Goal: Task Accomplishment & Management: Complete application form

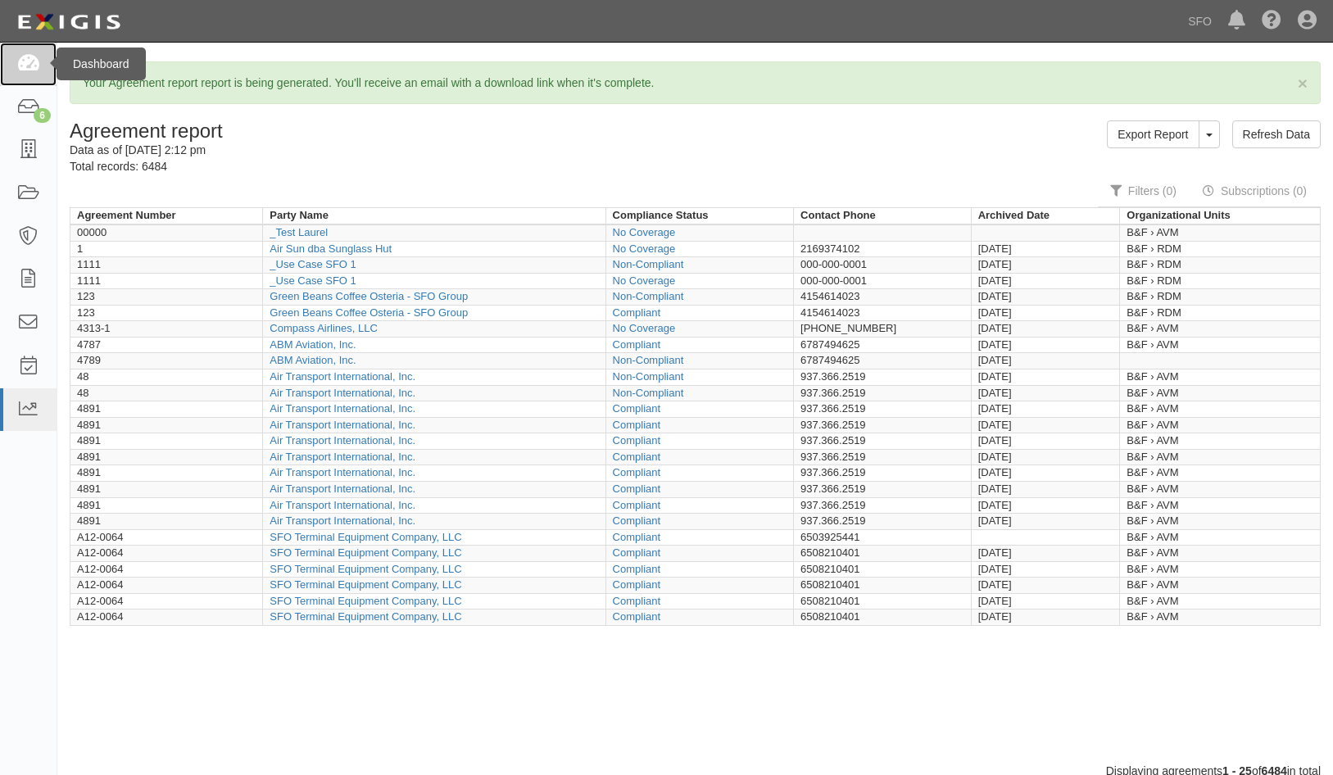
click at [42, 61] on link at bounding box center [28, 64] width 57 height 43
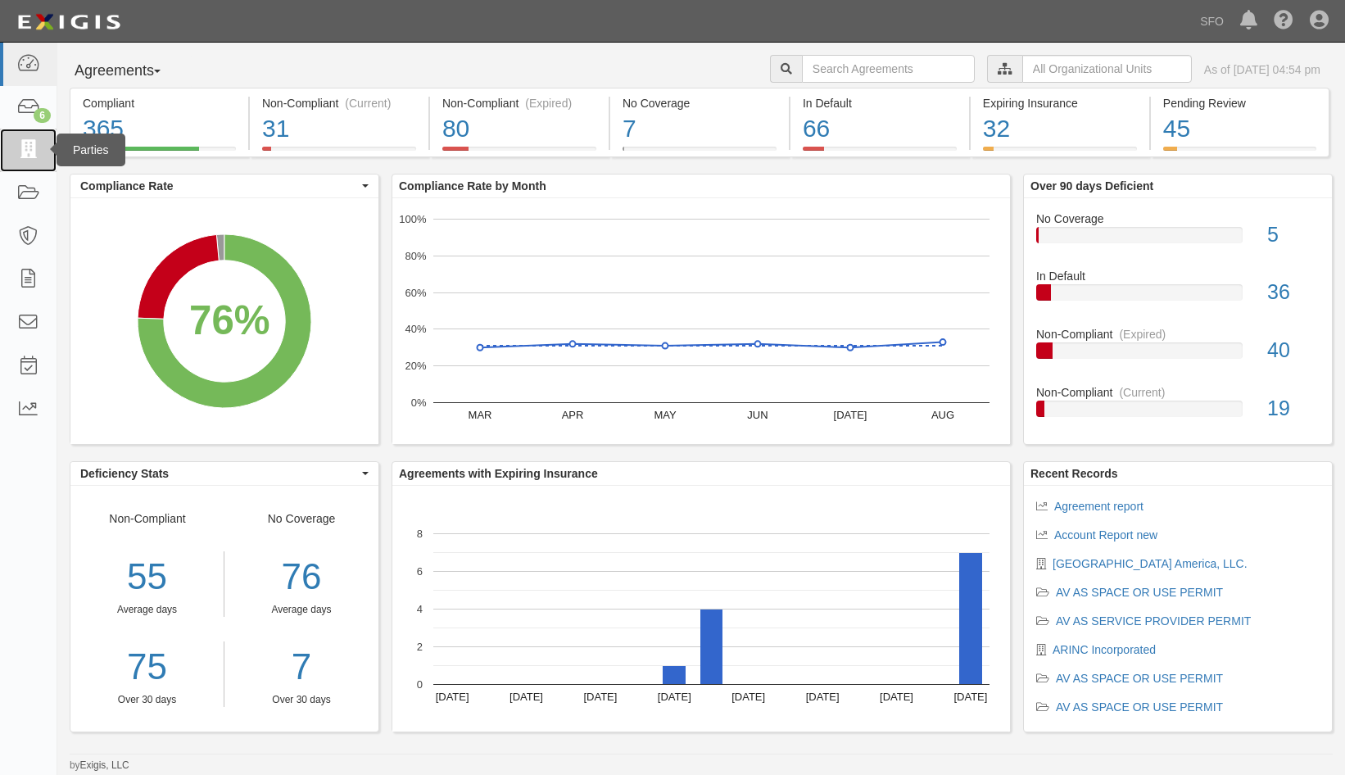
click at [29, 159] on icon at bounding box center [27, 150] width 23 height 19
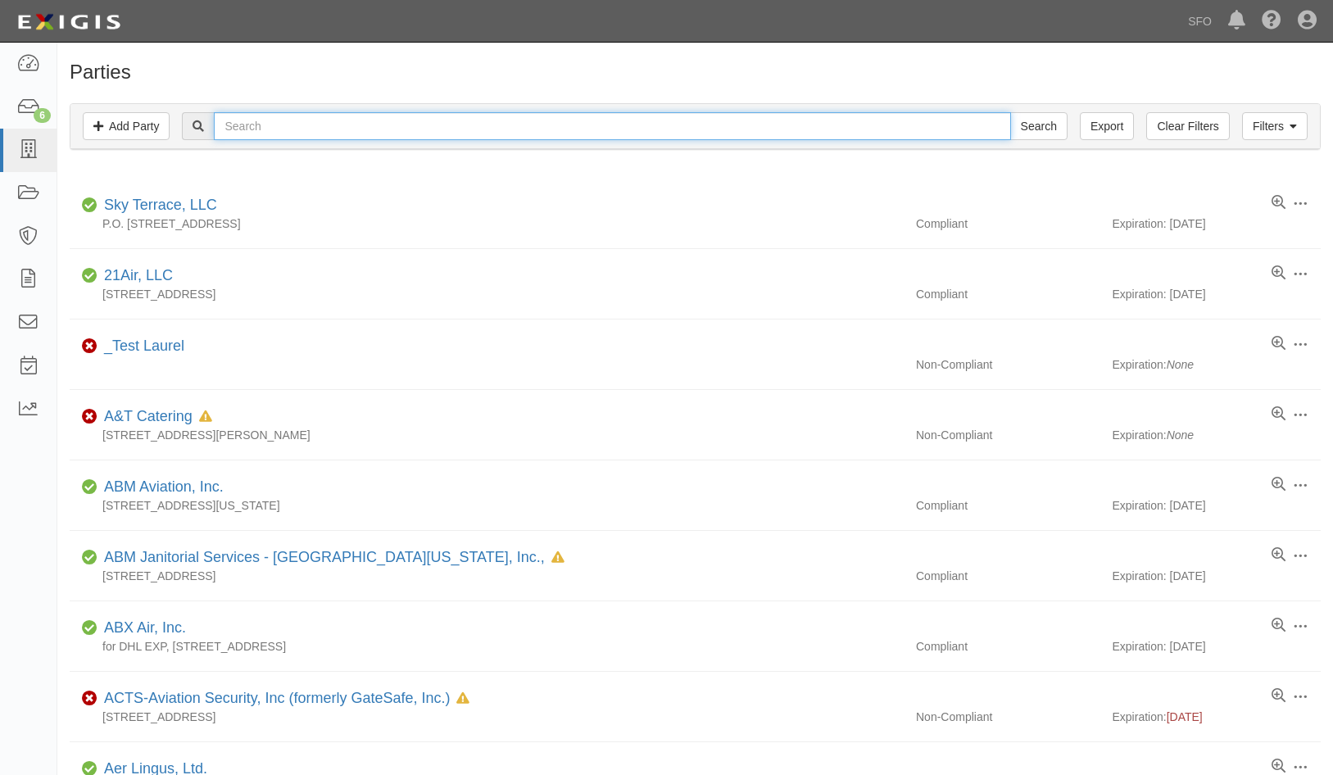
click at [297, 134] on input "text" at bounding box center [612, 126] width 796 height 28
type input "india"
click at [1010, 112] on input "Search" at bounding box center [1038, 126] width 57 height 28
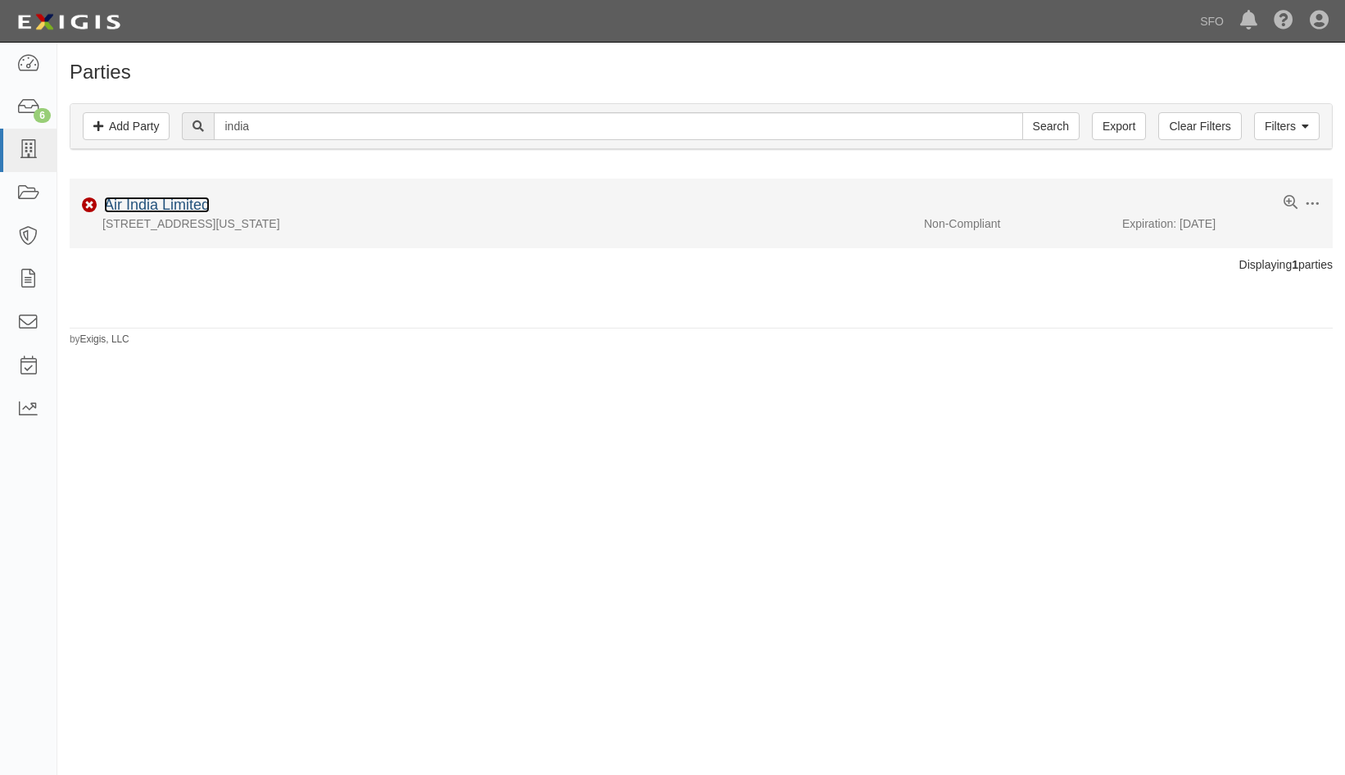
click at [193, 197] on link "Air India Limited" at bounding box center [157, 205] width 106 height 16
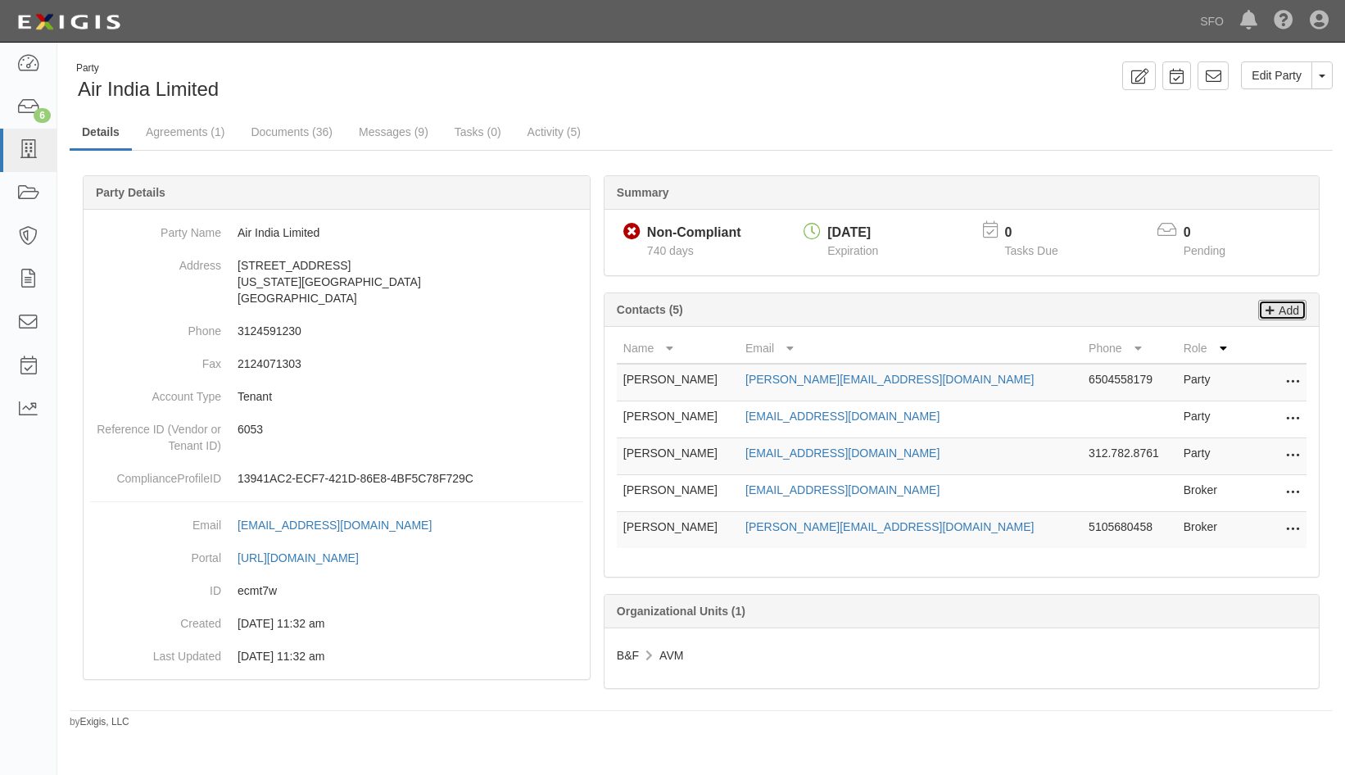
drag, startPoint x: 1288, startPoint y: 313, endPoint x: 1204, endPoint y: 295, distance: 85.5
click at [1288, 313] on p "Add" at bounding box center [1287, 310] width 25 height 19
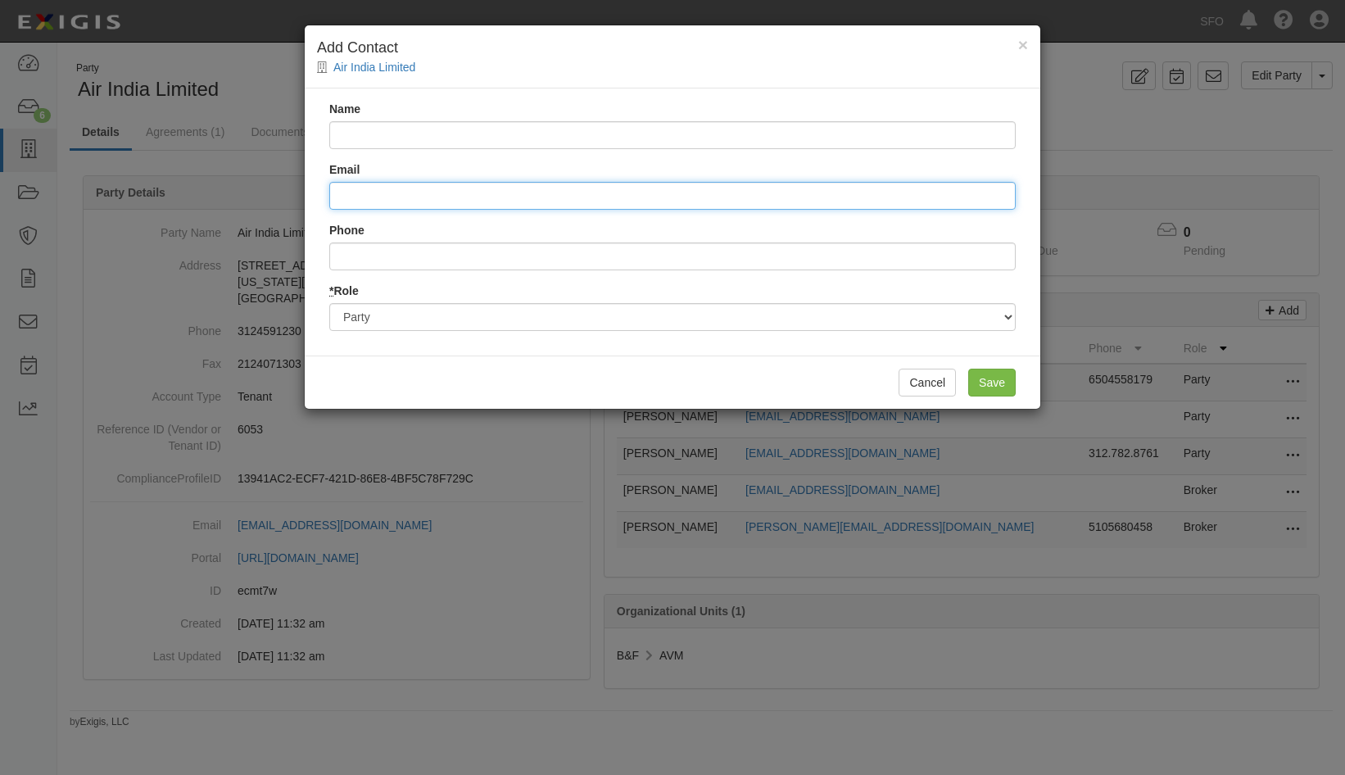
click at [440, 197] on input "Email" at bounding box center [672, 196] width 687 height 28
paste input "[PERSON_NAME] <[PERSON_NAME][EMAIL_ADDRESS][PERSON_NAME][DOMAIN_NAME]>"
drag, startPoint x: 402, startPoint y: 196, endPoint x: 261, endPoint y: 202, distance: 141.0
click at [263, 202] on div "× Add Contact Air India Limited Name Email [PERSON_NAME] <[PERSON_NAME][EMAIL_A…" at bounding box center [672, 387] width 1345 height 775
type input "[PERSON_NAME] <[PERSON_NAME][EMAIL_ADDRESS][PERSON_NAME][DOMAIN_NAME]>"
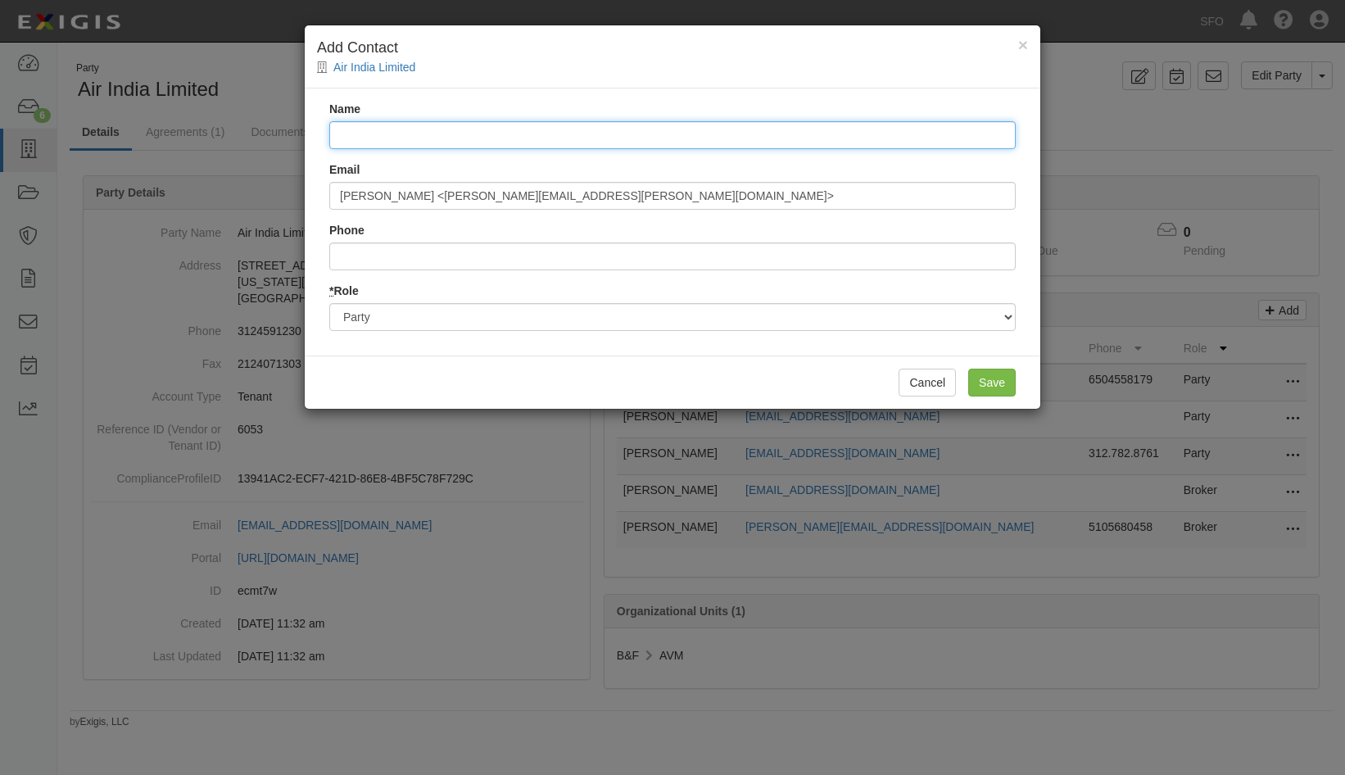
click at [390, 132] on input "Name" at bounding box center [672, 135] width 687 height 28
paste input "[PERSON_NAME]"
type input "[PERSON_NAME]"
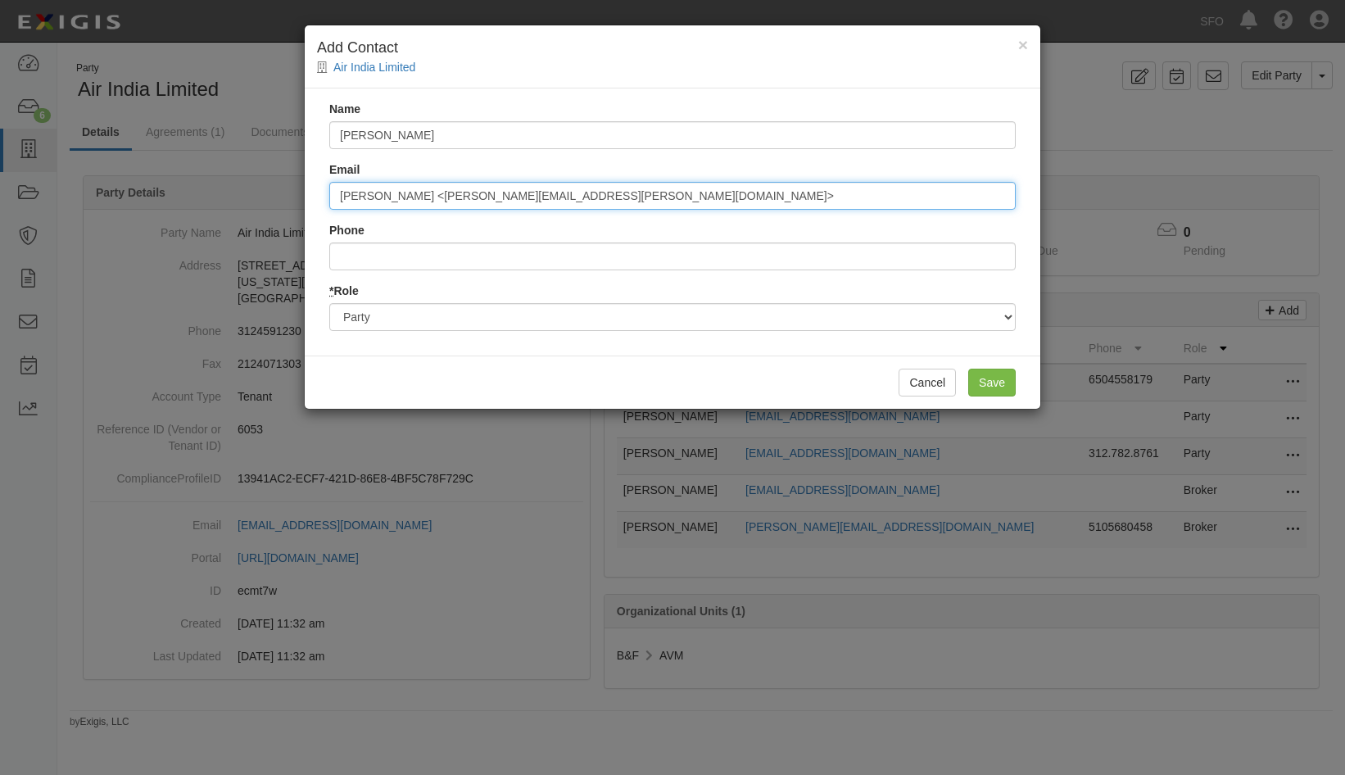
drag, startPoint x: 412, startPoint y: 193, endPoint x: 242, endPoint y: 206, distance: 170.9
click at [242, 206] on div "× Add Contact Air India Limited Name [PERSON_NAME] Email [PERSON_NAME] <[PERSON…" at bounding box center [672, 387] width 1345 height 775
click at [486, 197] on input "[PERSON_NAME][EMAIL_ADDRESS][PERSON_NAME][DOMAIN_NAME]>" at bounding box center [672, 196] width 687 height 28
type input "[PERSON_NAME][EMAIL_ADDRESS][PERSON_NAME][DOMAIN_NAME]"
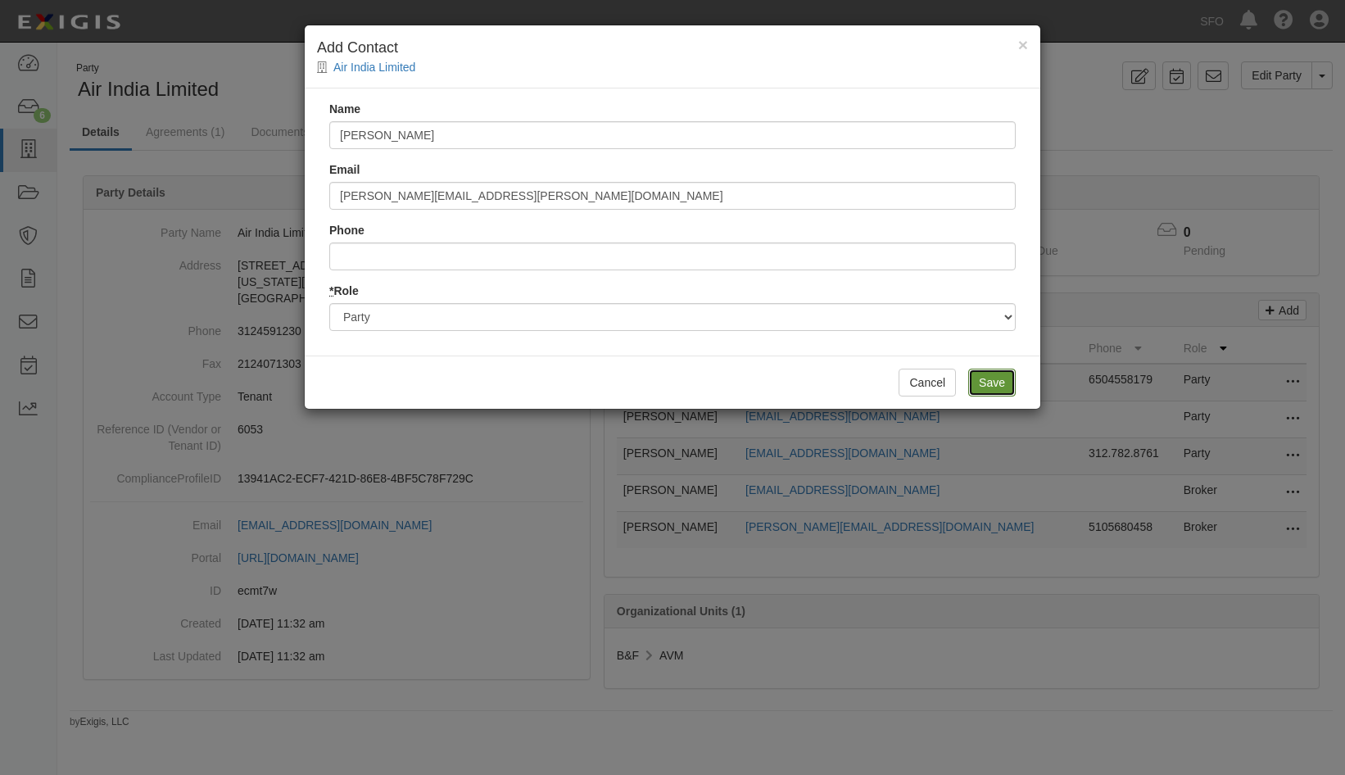
click at [988, 380] on input "Save" at bounding box center [992, 383] width 48 height 28
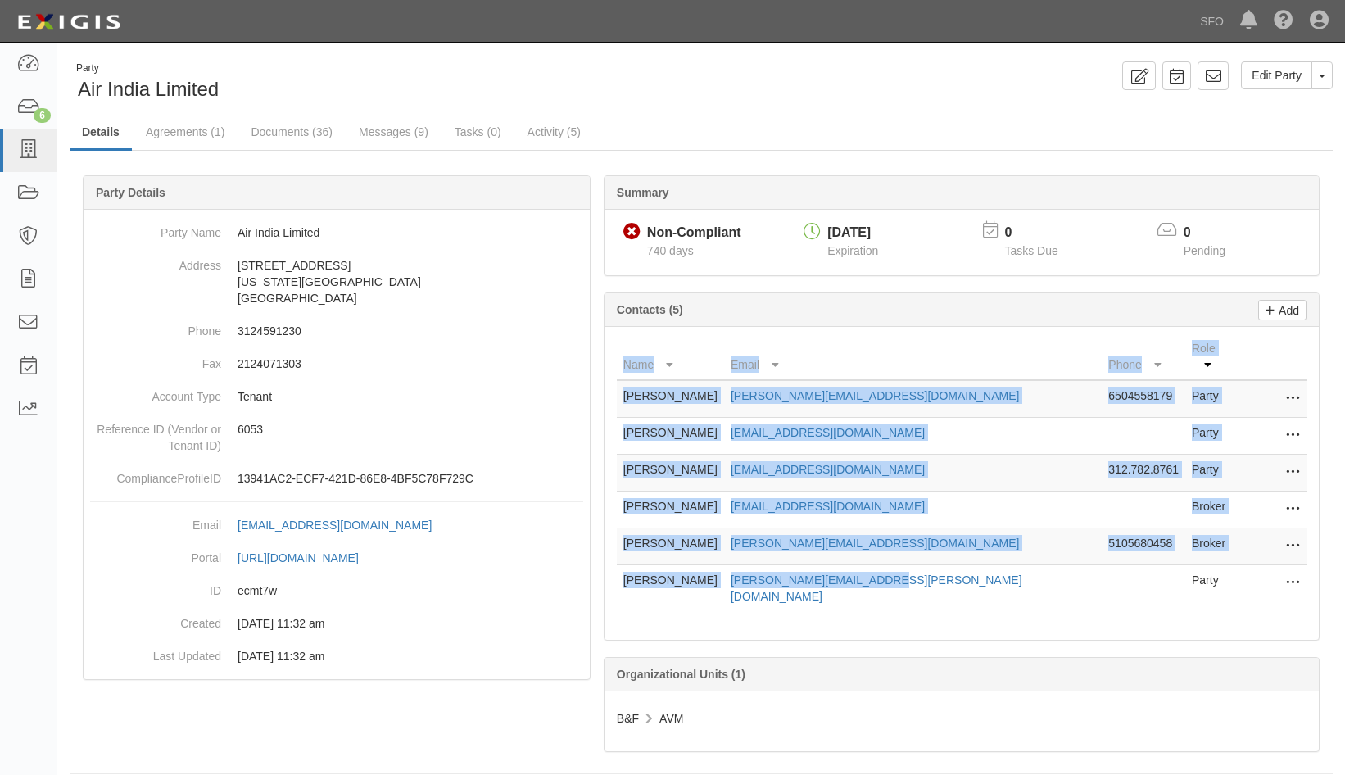
drag, startPoint x: 1003, startPoint y: 568, endPoint x: 613, endPoint y: 555, distance: 390.2
click at [613, 555] on div "Name Email Phone Role [PERSON_NAME] [PERSON_NAME][EMAIL_ADDRESS][DOMAIN_NAME] 6…" at bounding box center [962, 483] width 714 height 313
copy table "Name Email Phone Role [PERSON_NAME] [PERSON_NAME][EMAIL_ADDRESS][DOMAIN_NAME] 6…"
drag, startPoint x: 613, startPoint y: 555, endPoint x: 832, endPoint y: 575, distance: 219.6
click at [816, 574] on td "[PERSON_NAME][EMAIL_ADDRESS][PERSON_NAME][DOMAIN_NAME]" at bounding box center [913, 588] width 378 height 47
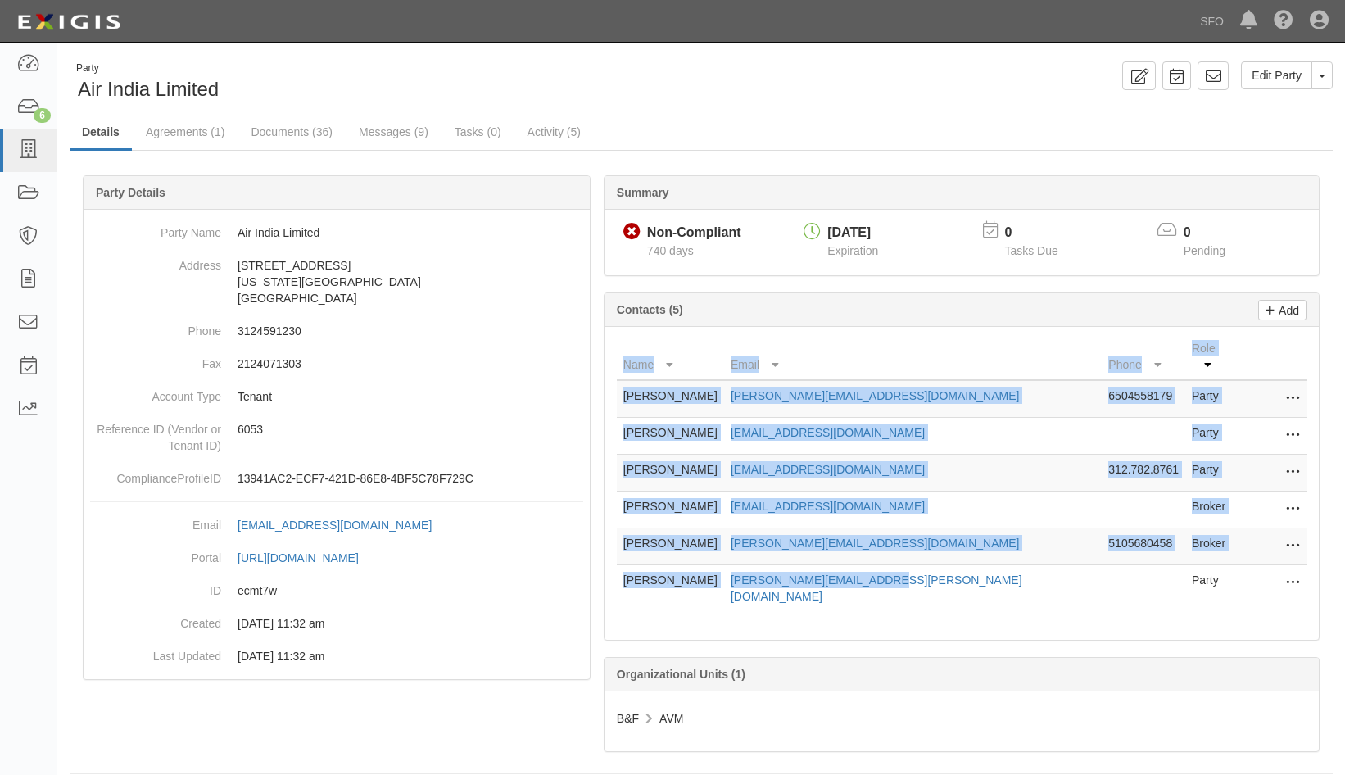
click at [983, 584] on td "[PERSON_NAME][EMAIL_ADDRESS][PERSON_NAME][DOMAIN_NAME]" at bounding box center [913, 588] width 378 height 47
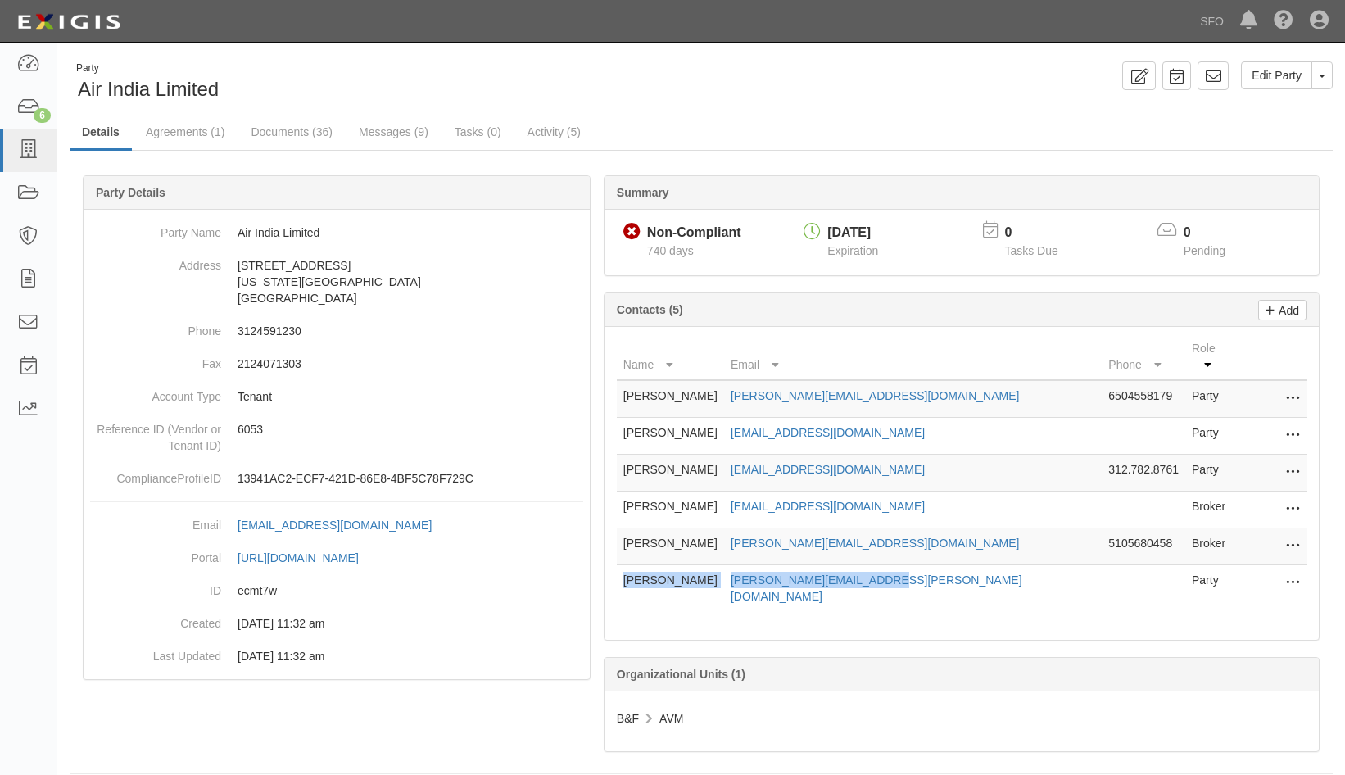
drag, startPoint x: 973, startPoint y: 565, endPoint x: 622, endPoint y: 551, distance: 351.8
click at [622, 565] on tr "[PERSON_NAME] [PERSON_NAME][EMAIL_ADDRESS][PERSON_NAME][DOMAIN_NAME] Party Edit…" at bounding box center [962, 588] width 690 height 47
copy tr "[PERSON_NAME] [PERSON_NAME][EMAIL_ADDRESS][PERSON_NAME][DOMAIN_NAME]"
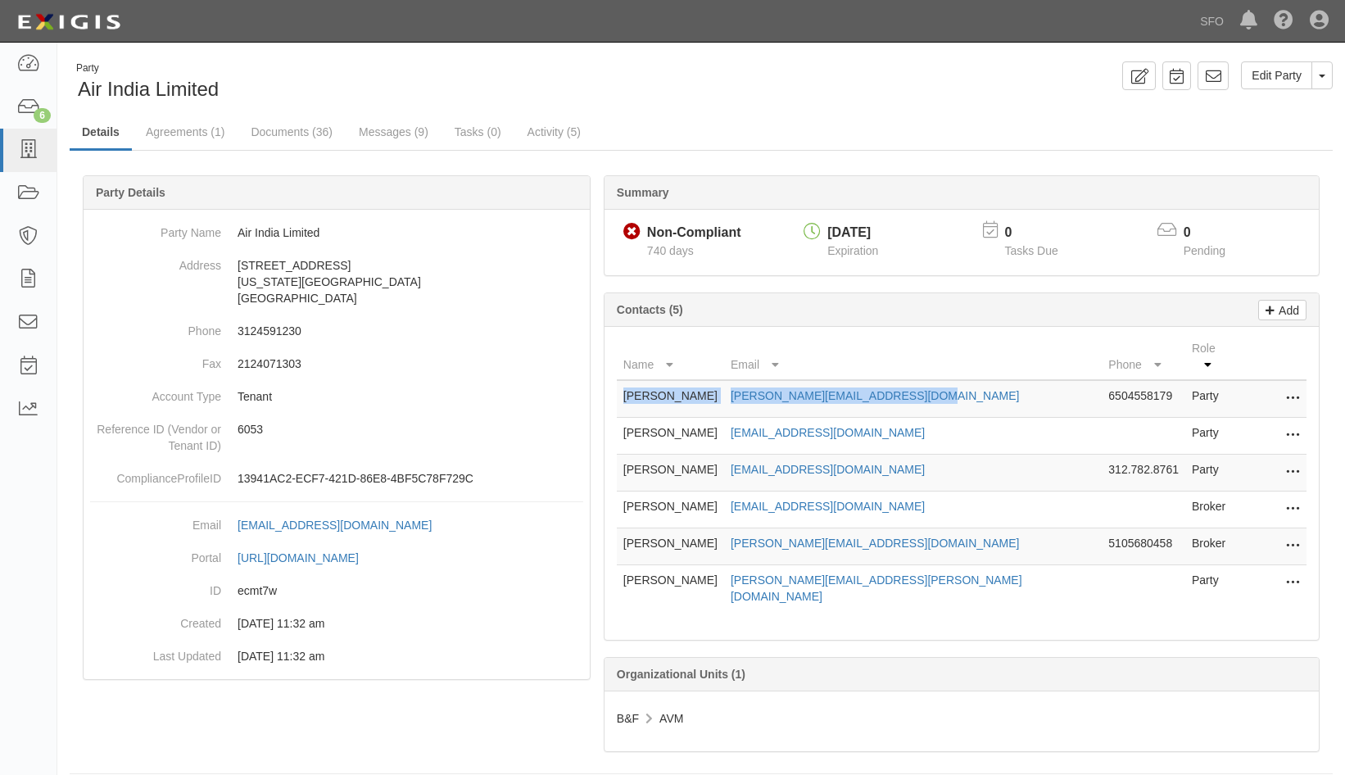
drag, startPoint x: 1006, startPoint y: 382, endPoint x: 616, endPoint y: 386, distance: 390.0
click at [617, 386] on tr "[PERSON_NAME] [PERSON_NAME][EMAIL_ADDRESS][DOMAIN_NAME] 6504558179 Party Edit D…" at bounding box center [962, 399] width 690 height 38
copy tr "[PERSON_NAME] [PERSON_NAME][EMAIL_ADDRESS][DOMAIN_NAME]"
drag, startPoint x: 25, startPoint y: 61, endPoint x: 741, endPoint y: 45, distance: 717.0
click at [25, 61] on icon at bounding box center [27, 64] width 23 height 19
